Goal: Task Accomplishment & Management: Use online tool/utility

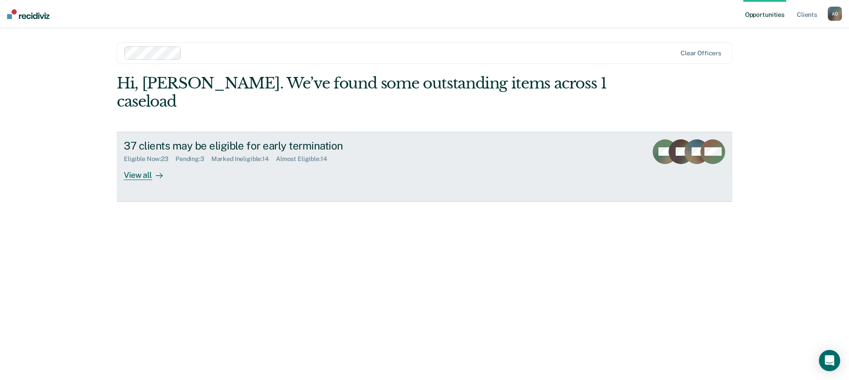
click at [138, 163] on div "View all" at bounding box center [149, 171] width 50 height 17
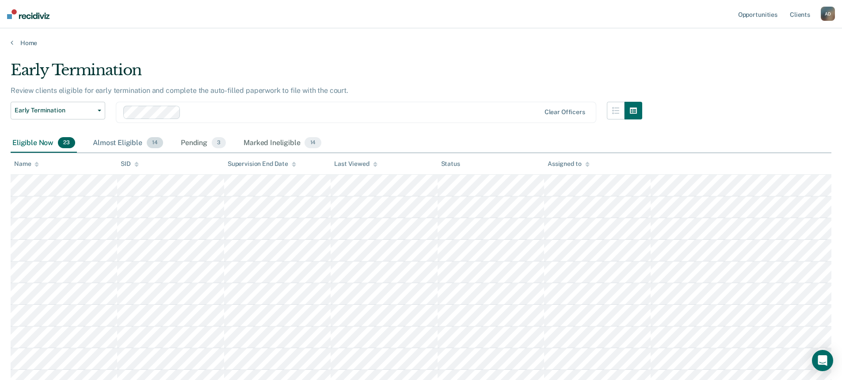
click at [122, 141] on div "Almost Eligible 14" at bounding box center [128, 143] width 74 height 19
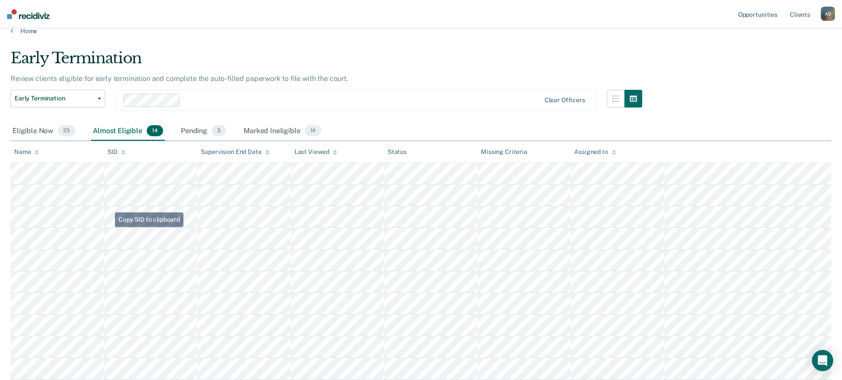
scroll to position [5, 0]
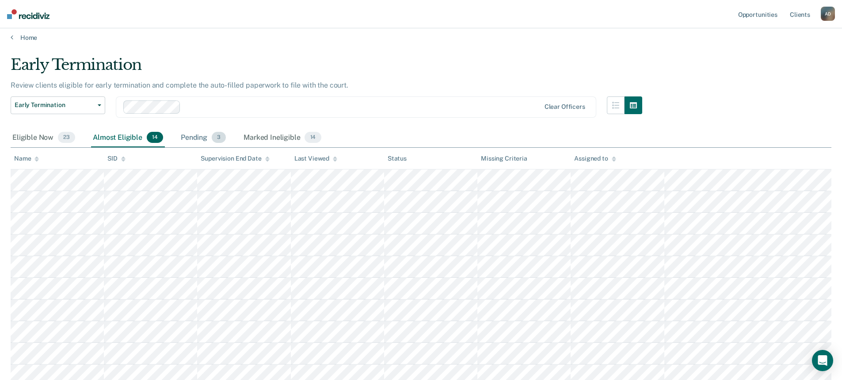
click at [191, 139] on div "Pending 3" at bounding box center [203, 137] width 49 height 19
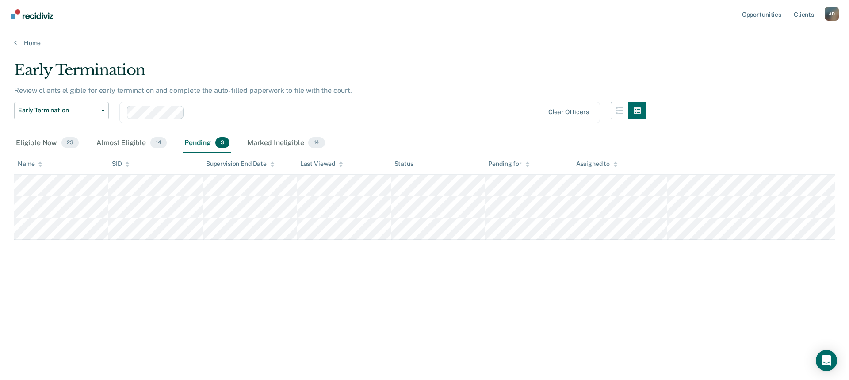
scroll to position [0, 0]
click at [259, 199] on div "Early Termination Review clients eligible for early termination and complete th…" at bounding box center [425, 187] width 828 height 253
click at [546, 204] on tr at bounding box center [425, 207] width 828 height 22
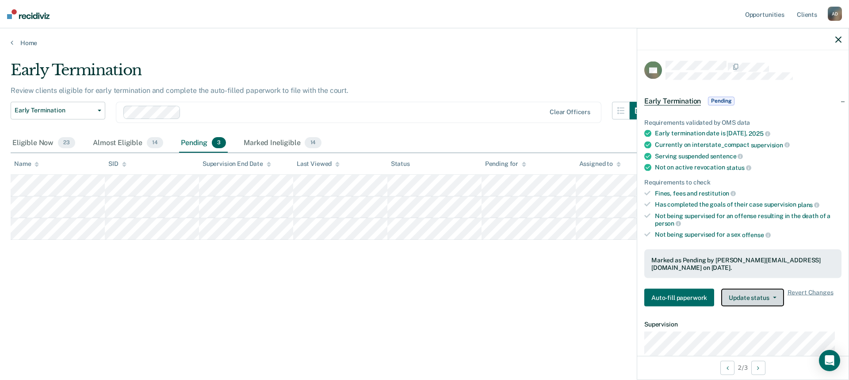
click at [761, 289] on button "Update status" at bounding box center [752, 298] width 62 height 18
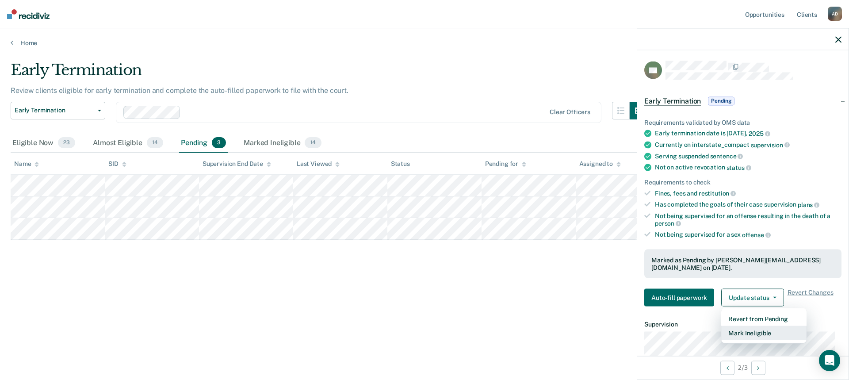
click at [757, 326] on button "Mark Ineligible" at bounding box center [763, 333] width 85 height 14
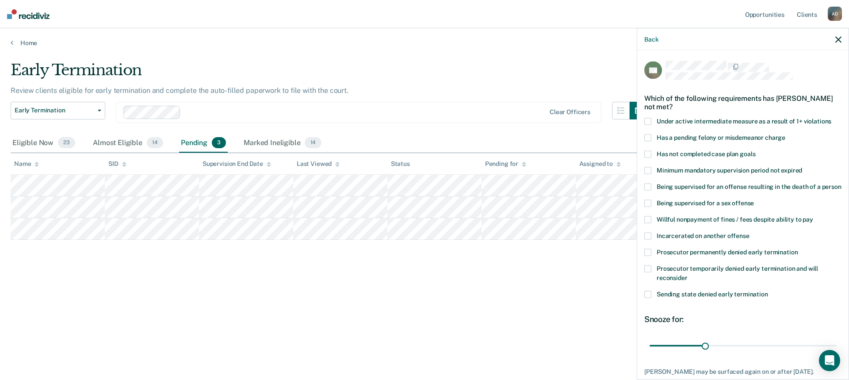
click at [680, 153] on span "Has not completed case plan goals" at bounding box center [706, 153] width 99 height 7
click at [755, 150] on input "Has not completed case plan goals" at bounding box center [755, 150] width 0 height 0
drag, startPoint x: 702, startPoint y: 355, endPoint x: 831, endPoint y: 349, distance: 128.8
type input "101"
click at [831, 349] on input "range" at bounding box center [743, 345] width 187 height 15
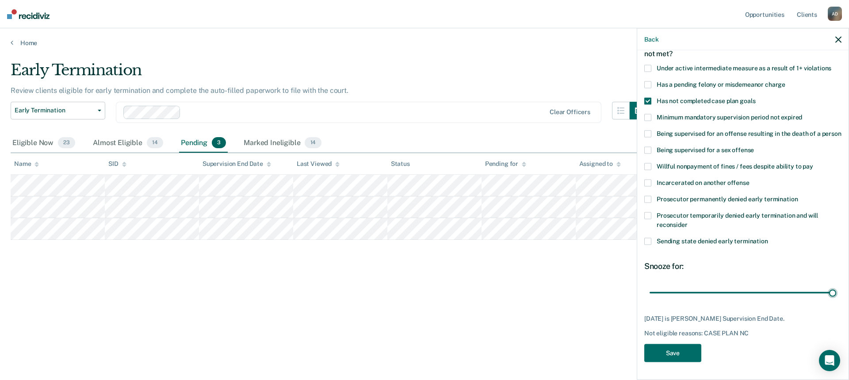
scroll to position [61, 0]
click at [681, 353] on button "Save" at bounding box center [672, 353] width 57 height 18
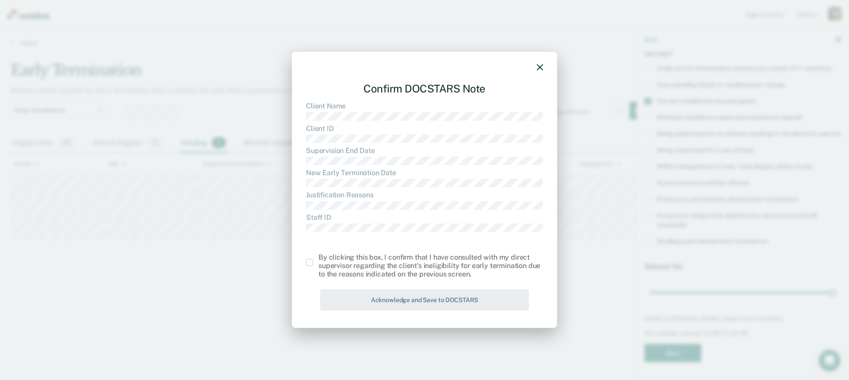
click at [307, 264] on span at bounding box center [309, 262] width 7 height 7
click at [318, 259] on input "checkbox" at bounding box center [318, 259] width 0 height 0
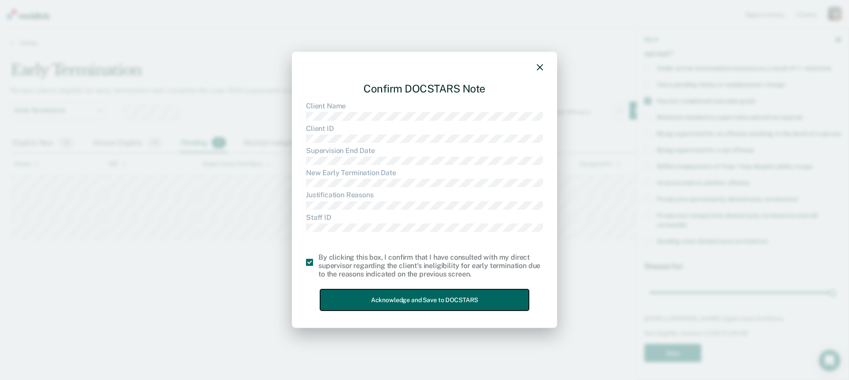
drag, startPoint x: 397, startPoint y: 296, endPoint x: 409, endPoint y: 294, distance: 12.1
click at [397, 296] on button "Acknowledge and Save to DOCSTARS" at bounding box center [424, 300] width 209 height 22
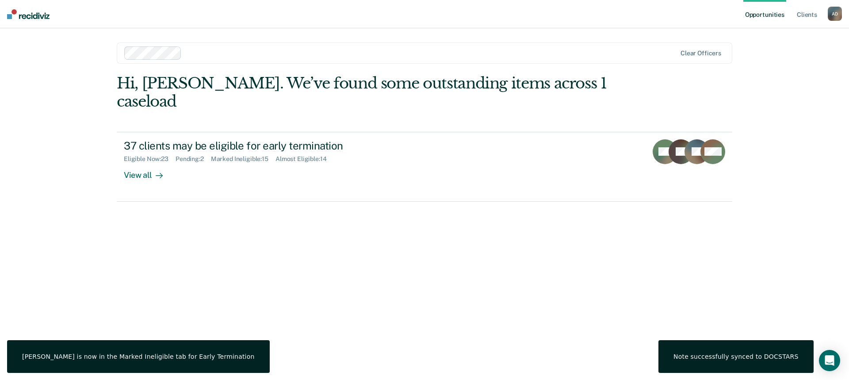
click at [314, 299] on div "Hi, [PERSON_NAME]. We’ve found some outstanding items across 1 caseload 37 clie…" at bounding box center [425, 214] width 616 height 281
